Goal: Information Seeking & Learning: Learn about a topic

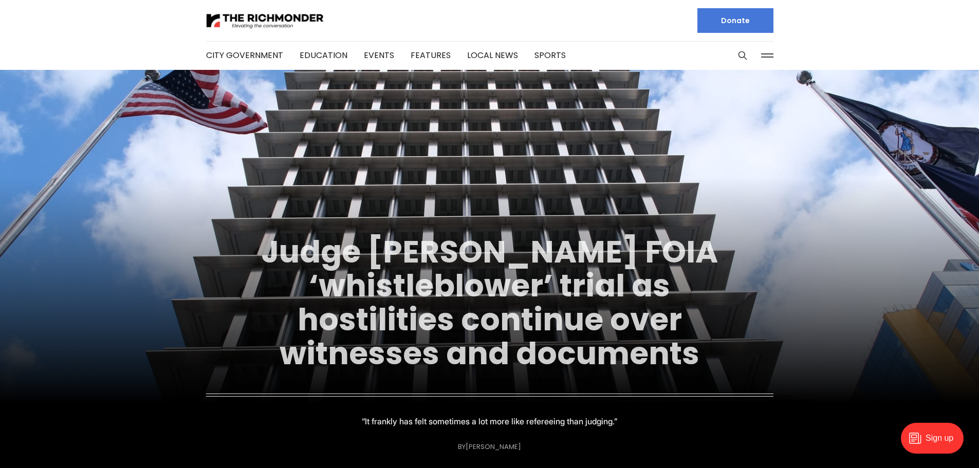
click at [516, 284] on link "Judge postpones FOIA ‘whistleblower’ trial as hostilities continue over witness…" at bounding box center [489, 302] width 457 height 145
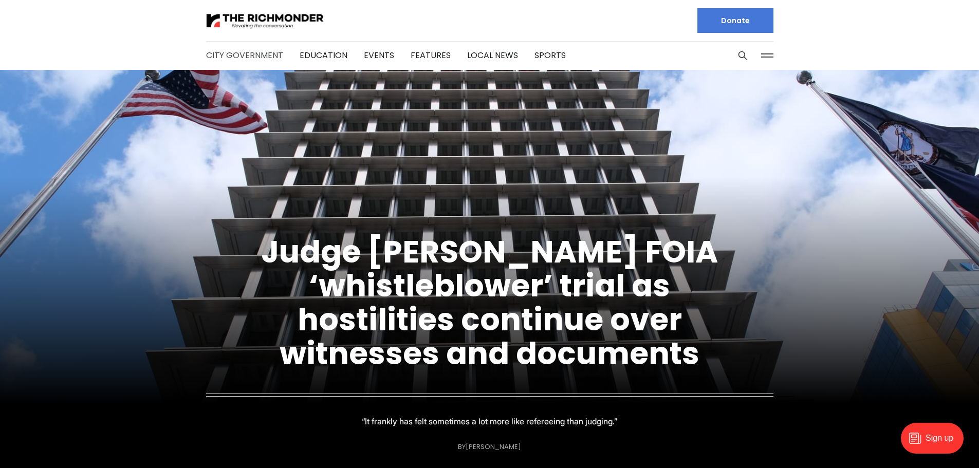
click at [240, 55] on link "City Government" at bounding box center [244, 55] width 77 height 12
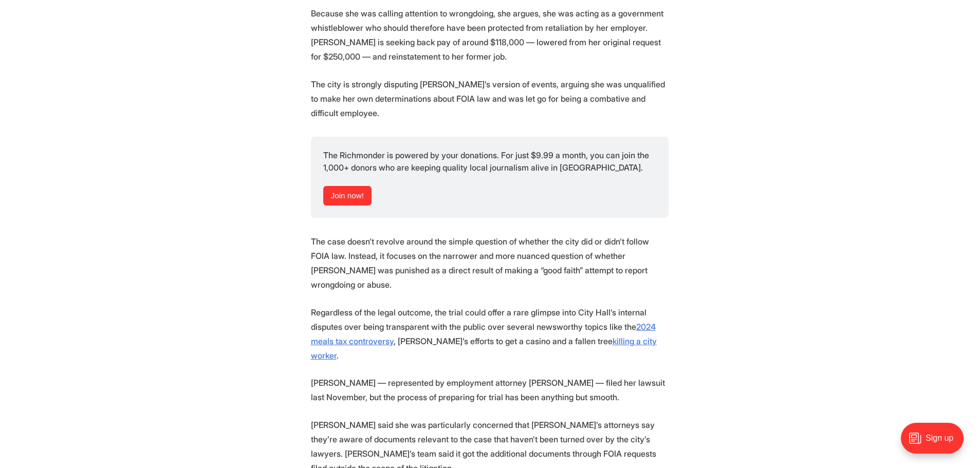
scroll to position [1541, 0]
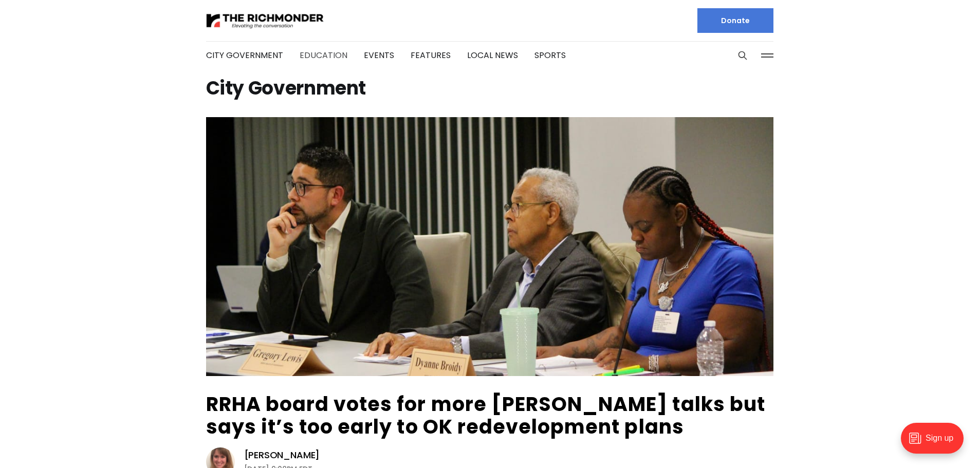
click at [321, 60] on link "Education" at bounding box center [324, 55] width 48 height 12
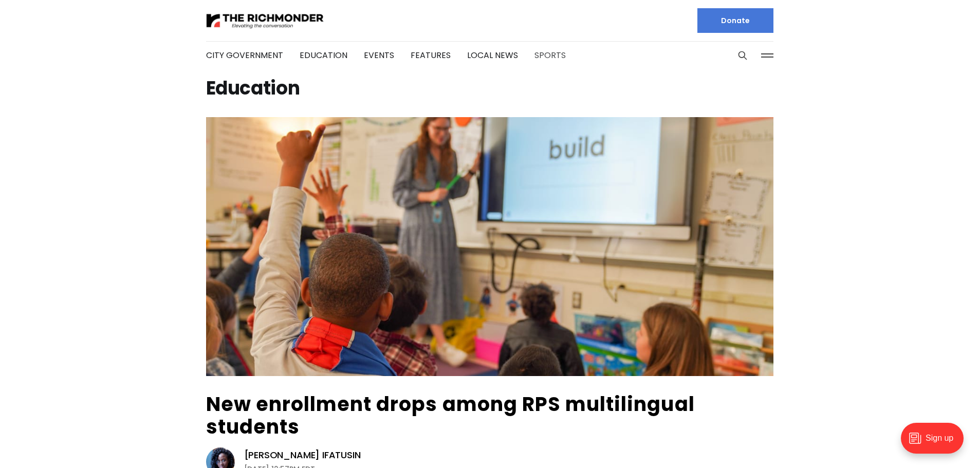
click at [546, 52] on link "Sports" at bounding box center [549, 55] width 31 height 12
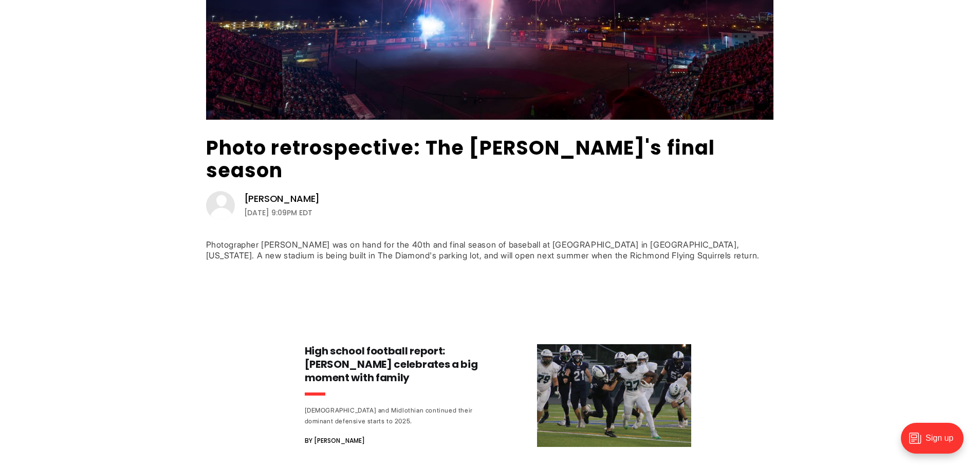
scroll to position [257, 0]
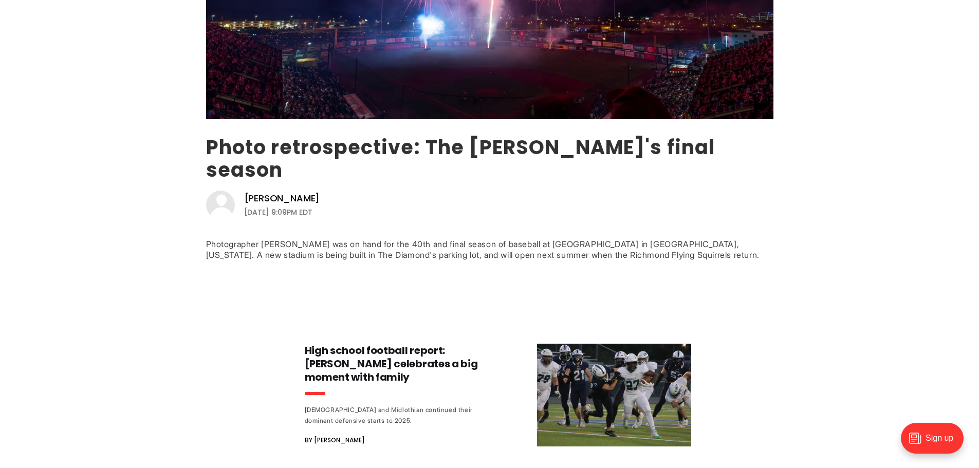
click at [447, 139] on link "Photo retrospective: The Diamond's final season" at bounding box center [460, 159] width 509 height 50
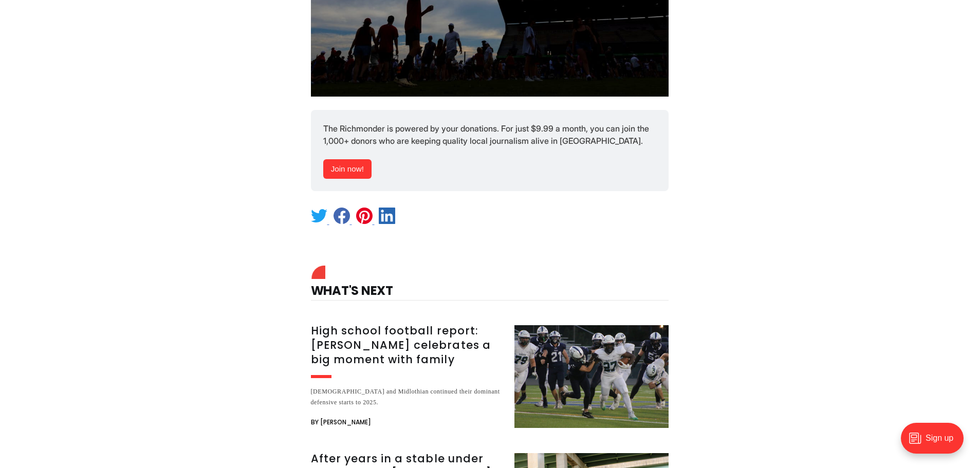
scroll to position [13100, 0]
